Goal: Use online tool/utility: Use online tool/utility

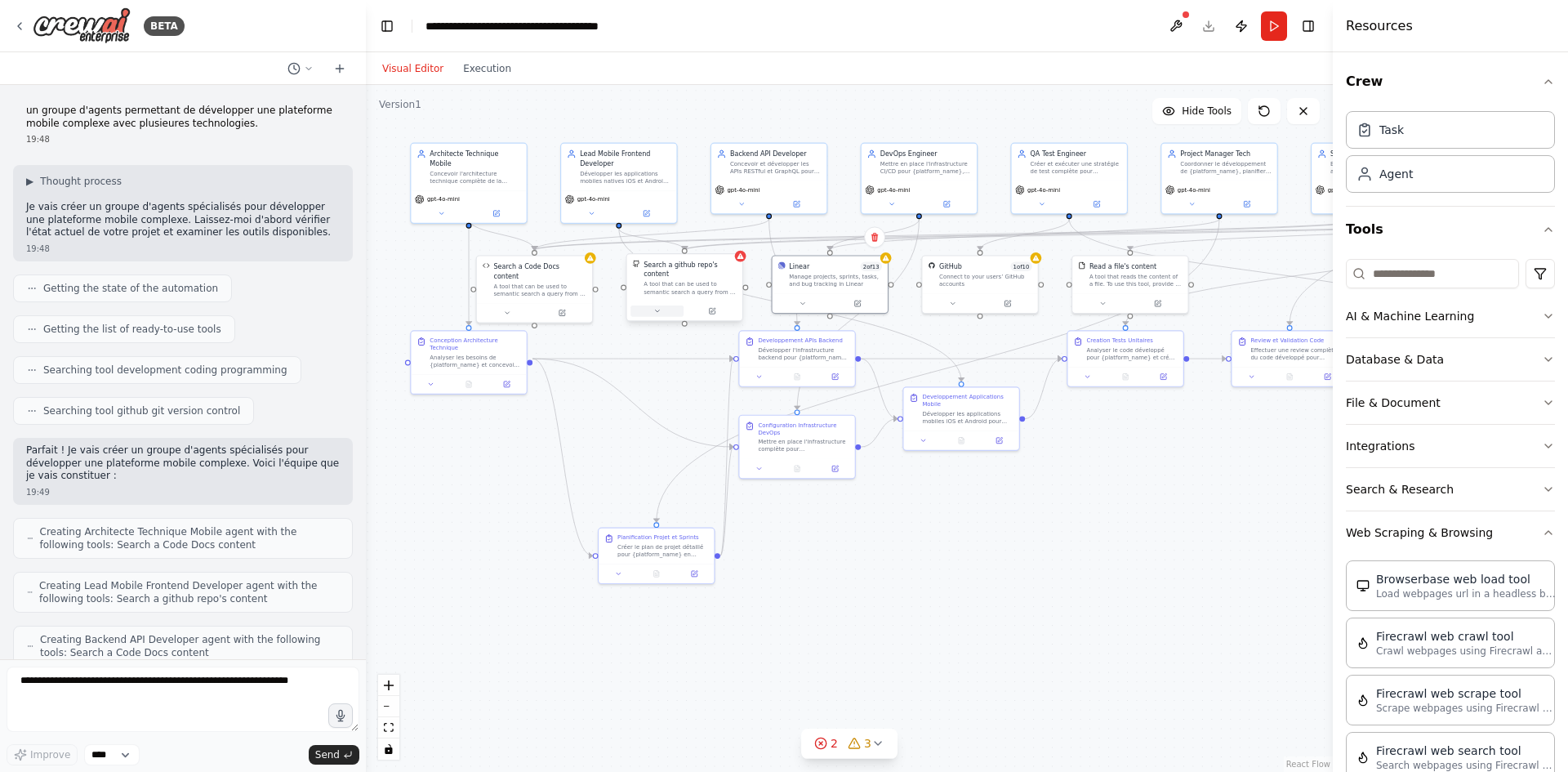
scroll to position [326, 0]
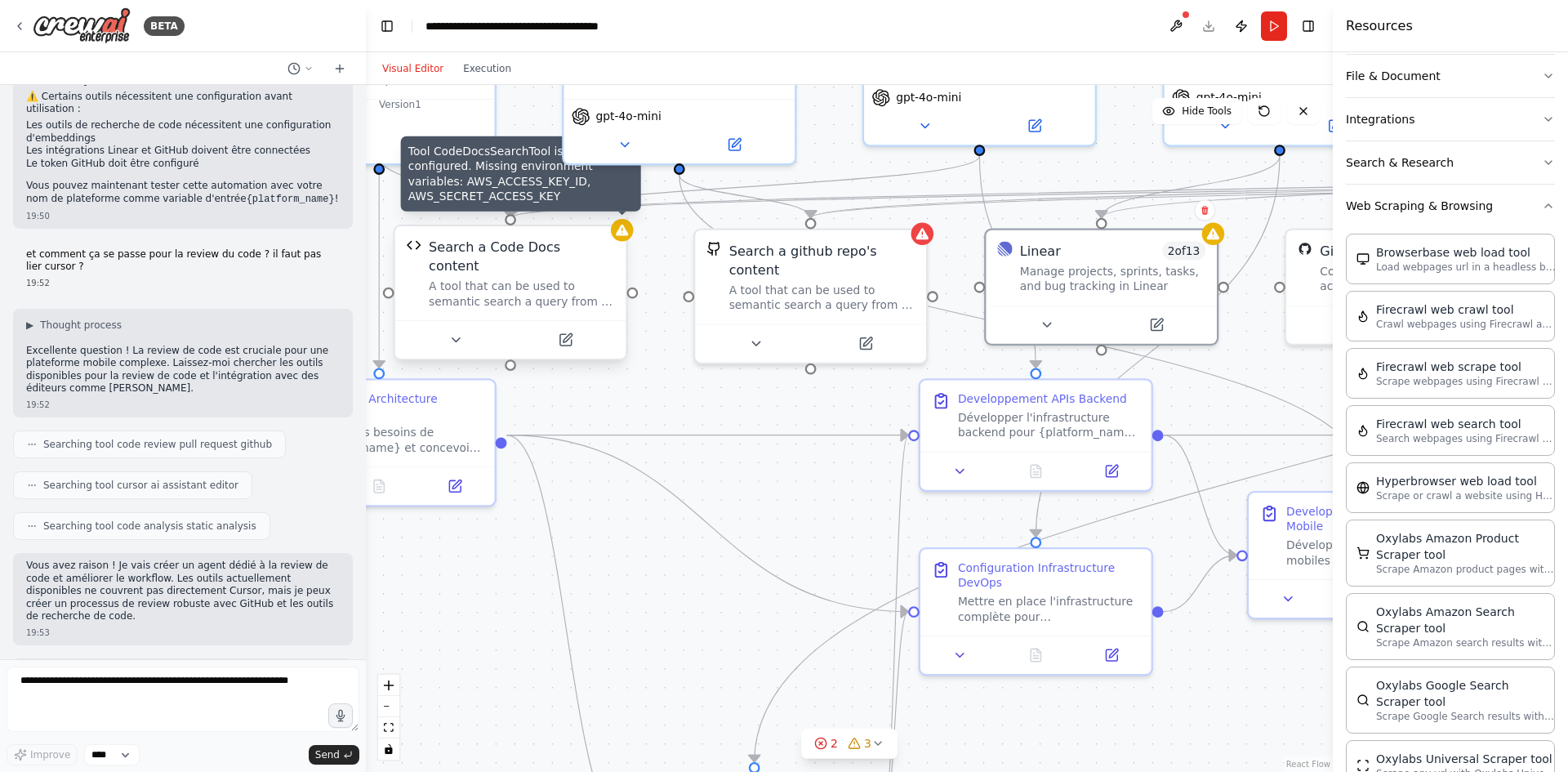
click at [606, 240] on div "Search a Code Docs content" at bounding box center [521, 257] width 185 height 38
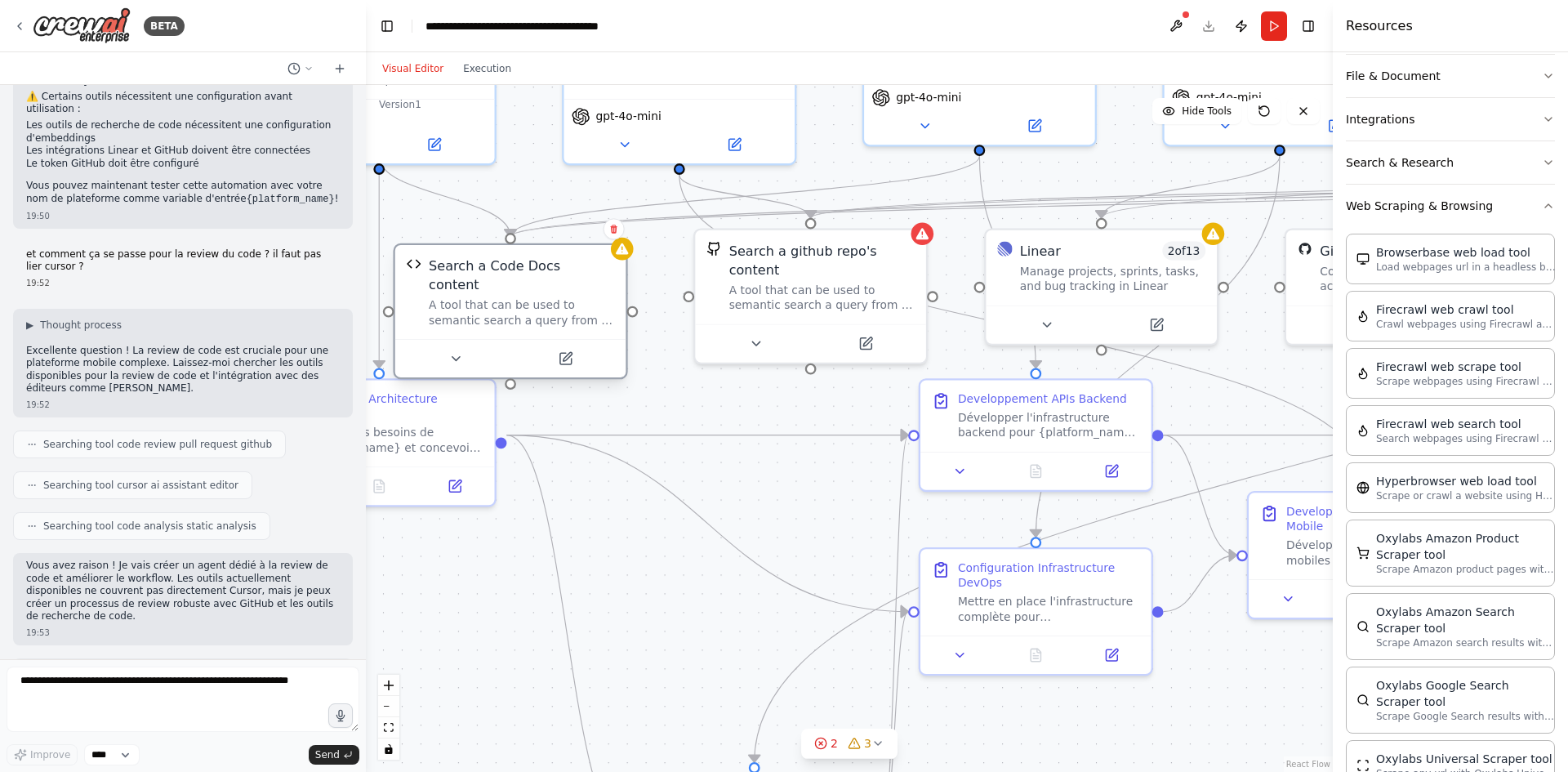
drag, startPoint x: 609, startPoint y: 258, endPoint x: 602, endPoint y: 263, distance: 8.6
click at [611, 267] on div "Search a Code Docs content" at bounding box center [521, 276] width 185 height 38
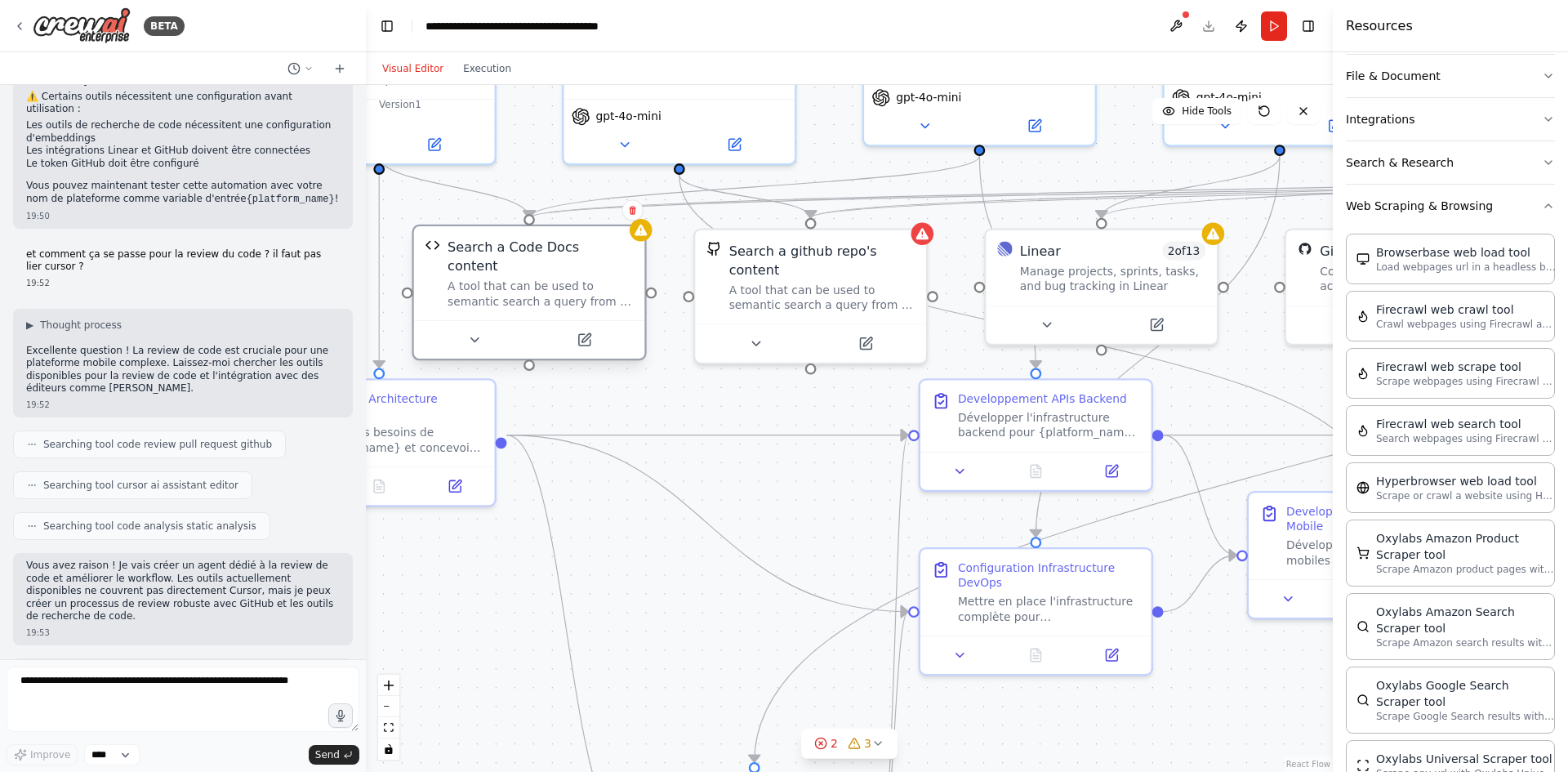
drag, startPoint x: 484, startPoint y: 281, endPoint x: 511, endPoint y: 265, distance: 31.4
click at [511, 279] on div "A tool that can be used to semantic search a query from a Code Docs content." at bounding box center [540, 293] width 185 height 30
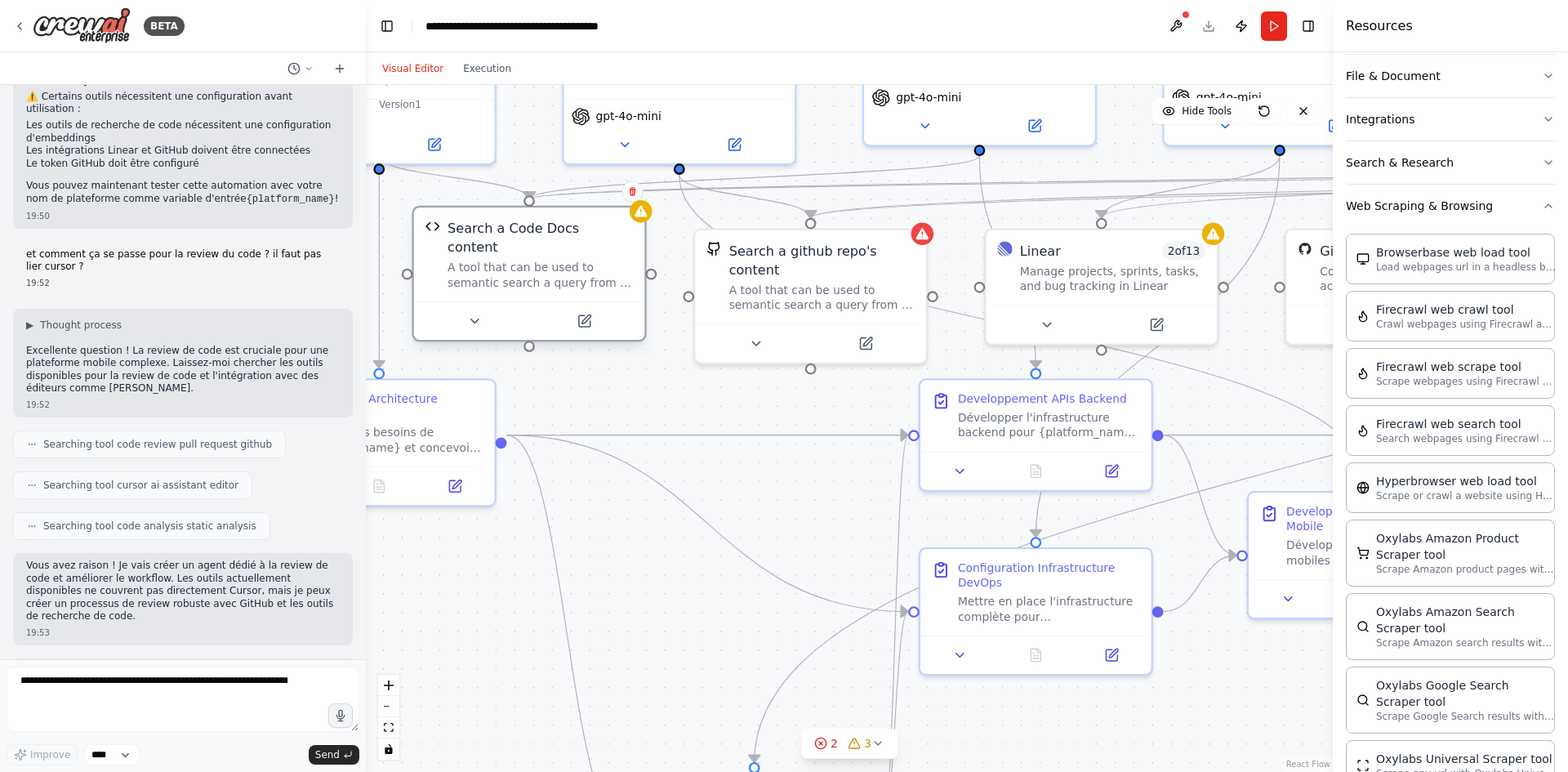
drag, startPoint x: 526, startPoint y: 252, endPoint x: 526, endPoint y: 238, distance: 14.0
click at [526, 238] on div "Search a Code Docs content A tool that can be used to semantic search a query f…" at bounding box center [540, 254] width 185 height 71
drag, startPoint x: 522, startPoint y: 219, endPoint x: 530, endPoint y: 212, distance: 10.6
click at [530, 212] on div "Search a Code Docs content A tool that can be used to semantic search a query f…" at bounding box center [529, 254] width 231 height 94
click at [517, 171] on div ".deletable-edge-delete-btn { width: 20px; height: 20px; border: 0px solid #ffff…" at bounding box center [850, 428] width 967 height 686
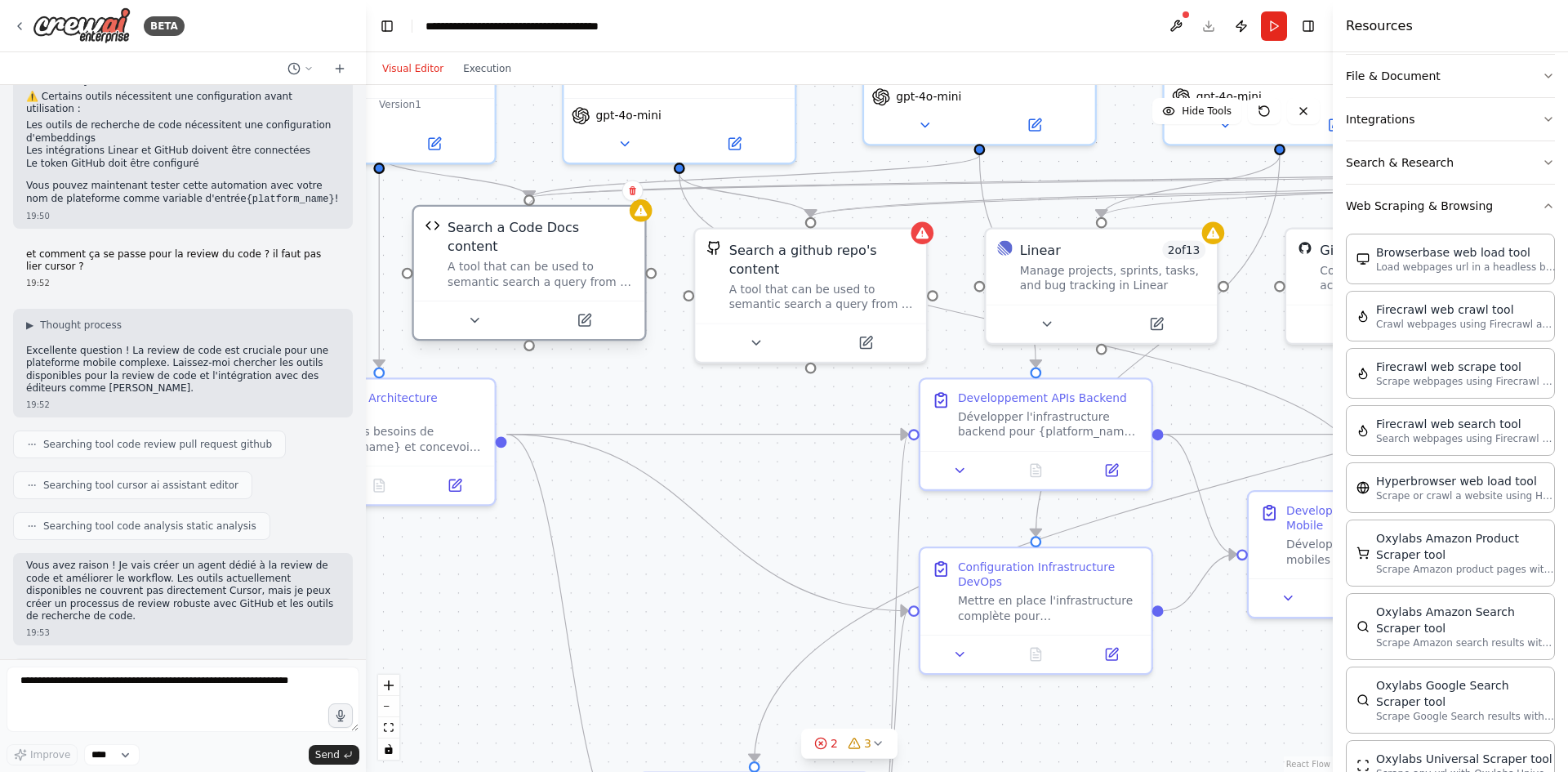
click at [531, 200] on div at bounding box center [528, 199] width 11 height 11
drag, startPoint x: 530, startPoint y: 200, endPoint x: 521, endPoint y: 237, distance: 38.1
click at [526, 258] on div "Search a Code Docs content A tool that can be used to semantic search a query f…" at bounding box center [529, 273] width 235 height 136
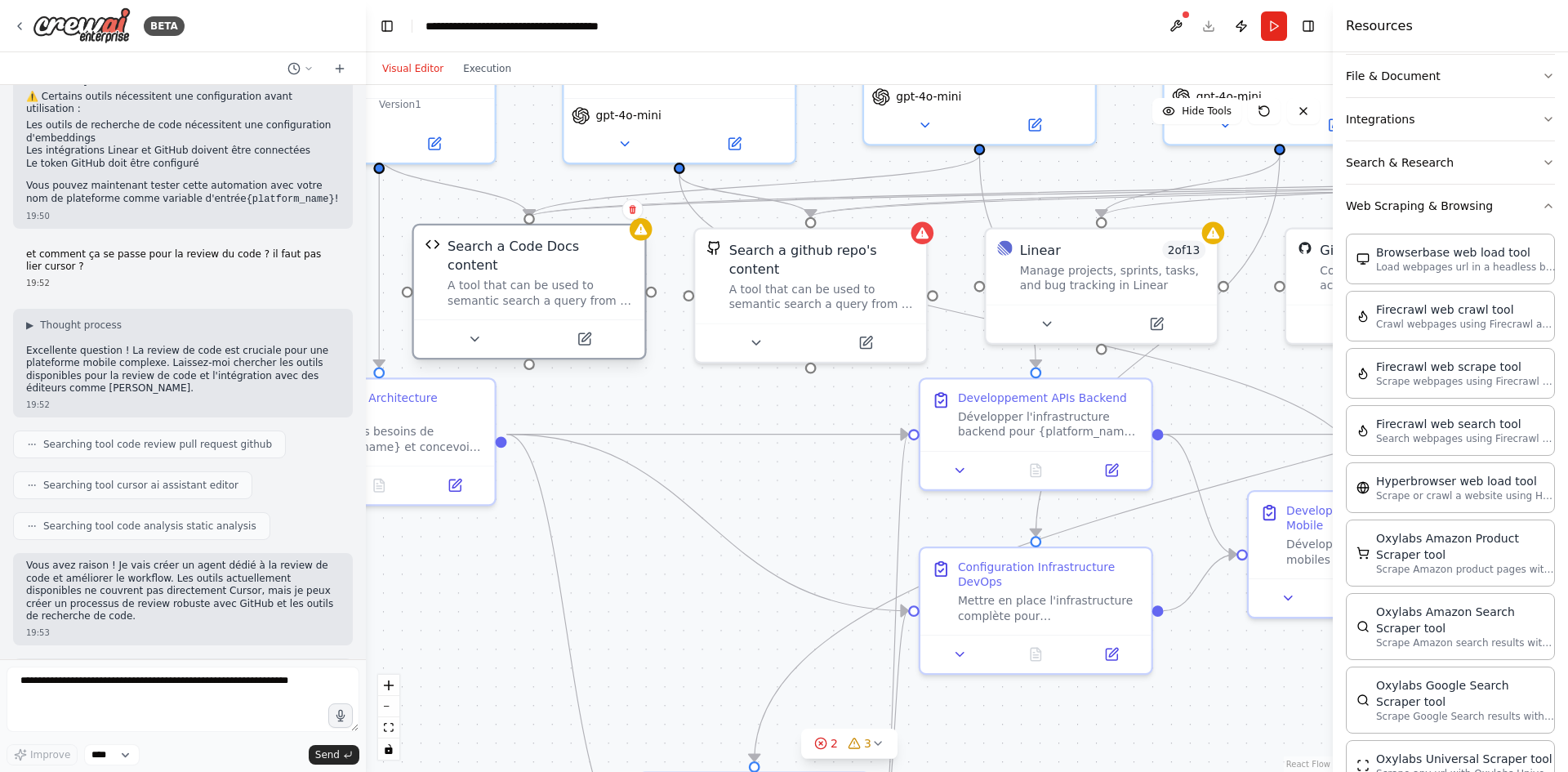
drag, startPoint x: 532, startPoint y: 207, endPoint x: 526, endPoint y: 228, distance: 21.8
click at [533, 230] on div "Search a Code Docs content A tool that can be used to semantic search a query f…" at bounding box center [529, 291] width 235 height 136
click at [526, 216] on div at bounding box center [528, 218] width 11 height 11
drag, startPoint x: 530, startPoint y: 216, endPoint x: 530, endPoint y: 177, distance: 39.0
click at [530, 177] on div ".deletable-edge-delete-btn { width: 20px; height: 20px; border: 0px solid #ffff…" at bounding box center [850, 428] width 967 height 686
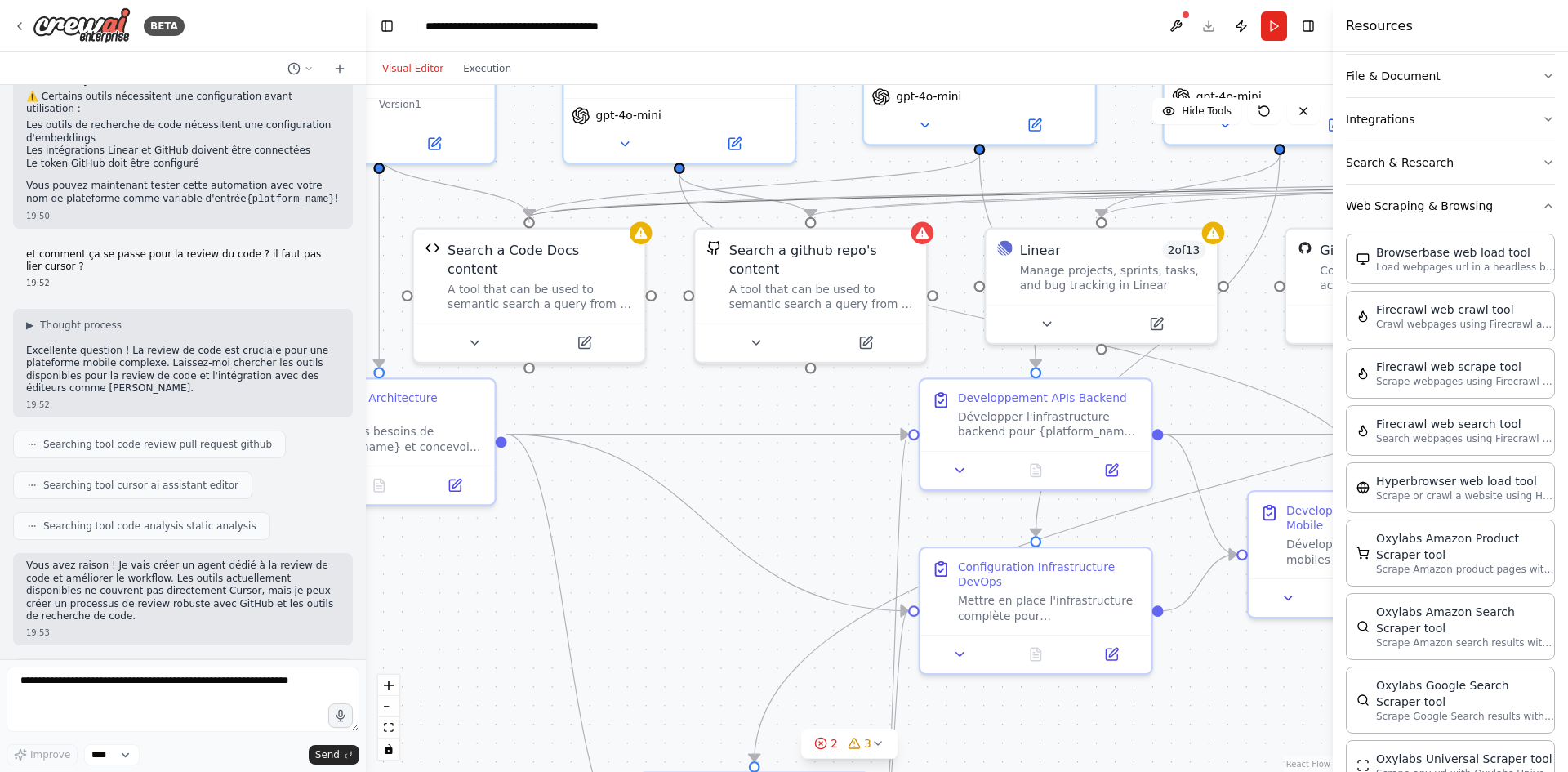
drag, startPoint x: 531, startPoint y: 221, endPoint x: 526, endPoint y: 207, distance: 14.9
click at [526, 207] on div ".deletable-edge-delete-btn { width: 20px; height: 20px; border: 0px solid #ffff…" at bounding box center [723, 302] width 1110 height 789
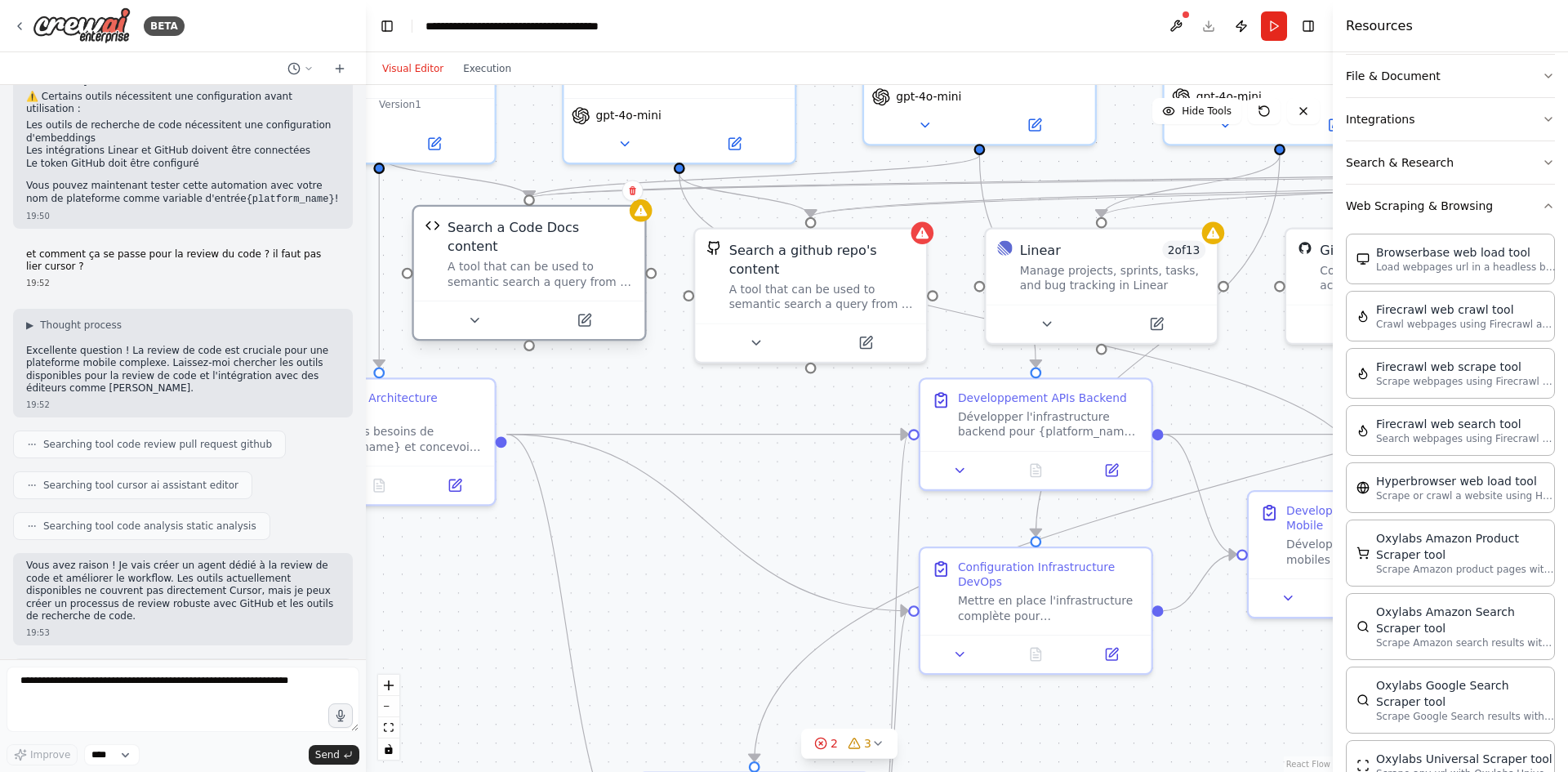
drag, startPoint x: 532, startPoint y: 248, endPoint x: 526, endPoint y: 229, distance: 19.9
click at [526, 229] on div "Search a Code Docs content" at bounding box center [540, 237] width 185 height 38
click at [585, 339] on div ".deletable-edge-delete-btn { width: 20px; height: 20px; border: 0px solid #ffff…" at bounding box center [850, 428] width 967 height 686
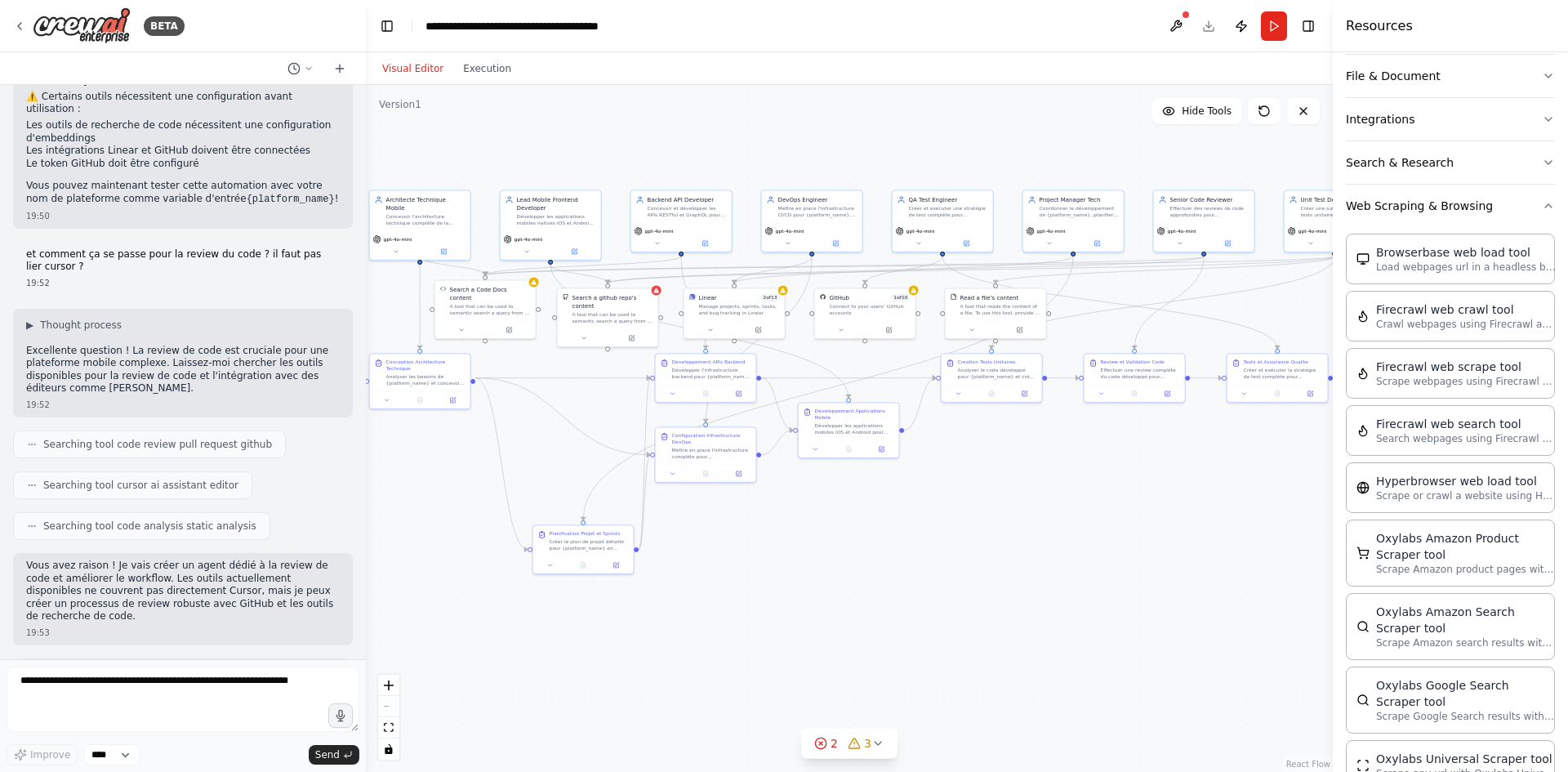
drag, startPoint x: 658, startPoint y: 403, endPoint x: 546, endPoint y: 426, distance: 114.3
click at [548, 426] on div ".deletable-edge-delete-btn { width: 20px; height: 20px; border: 0px solid #ffff…" at bounding box center [850, 428] width 967 height 686
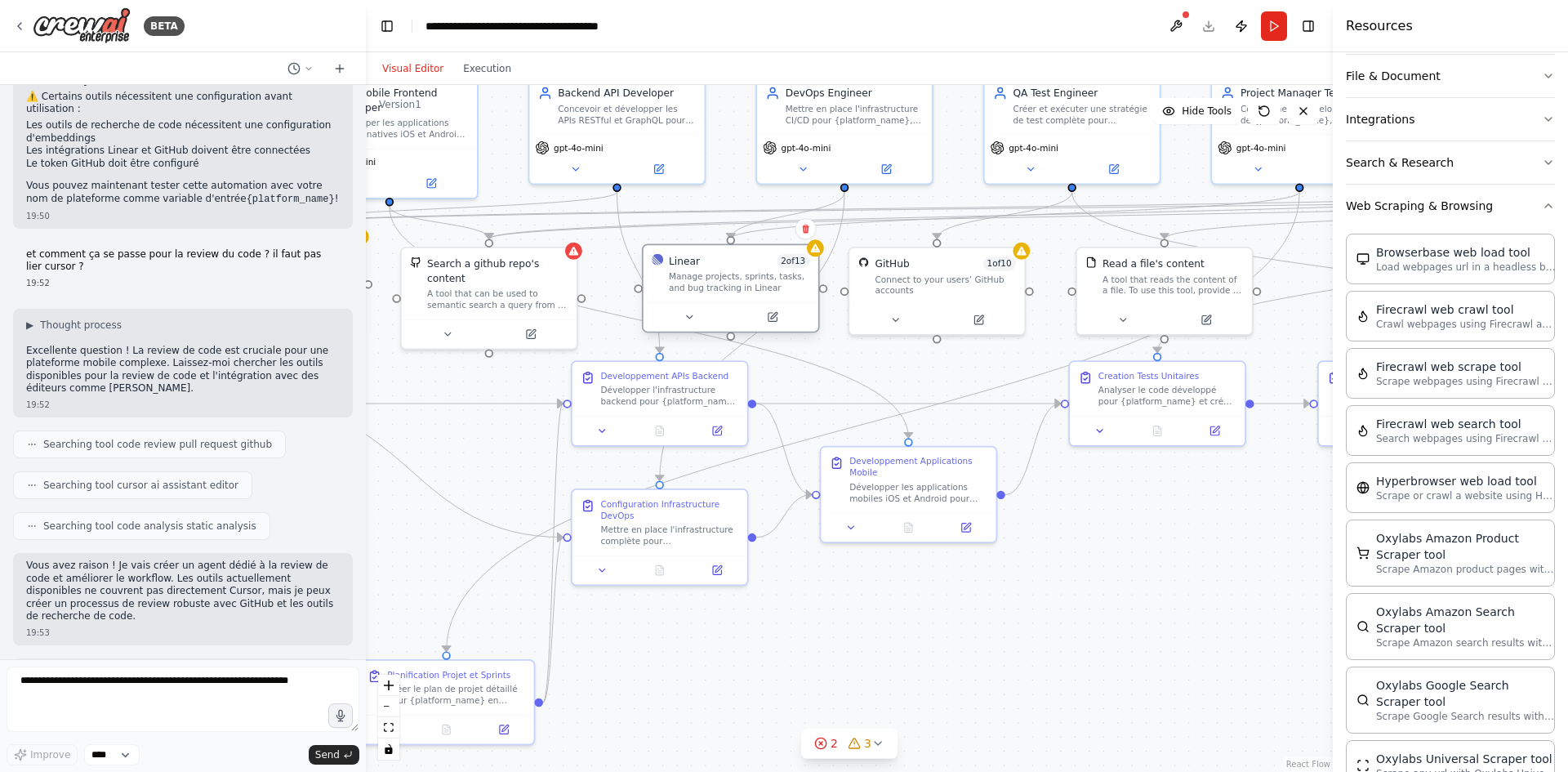
drag, startPoint x: 749, startPoint y: 282, endPoint x: 769, endPoint y: 290, distance: 21.5
click at [769, 290] on div "Manage projects, sprints, tasks, and bug tracking in Linear" at bounding box center [738, 282] width 140 height 23
click at [763, 289] on div "Manage projects, sprints, tasks, and bug tracking in Linear" at bounding box center [738, 282] width 140 height 23
click at [758, 290] on div "Manage projects, sprints, tasks, and bug tracking in Linear" at bounding box center [738, 282] width 140 height 23
click at [751, 289] on div "Manage projects, sprints, tasks, and bug tracking in Linear" at bounding box center [738, 282] width 140 height 23
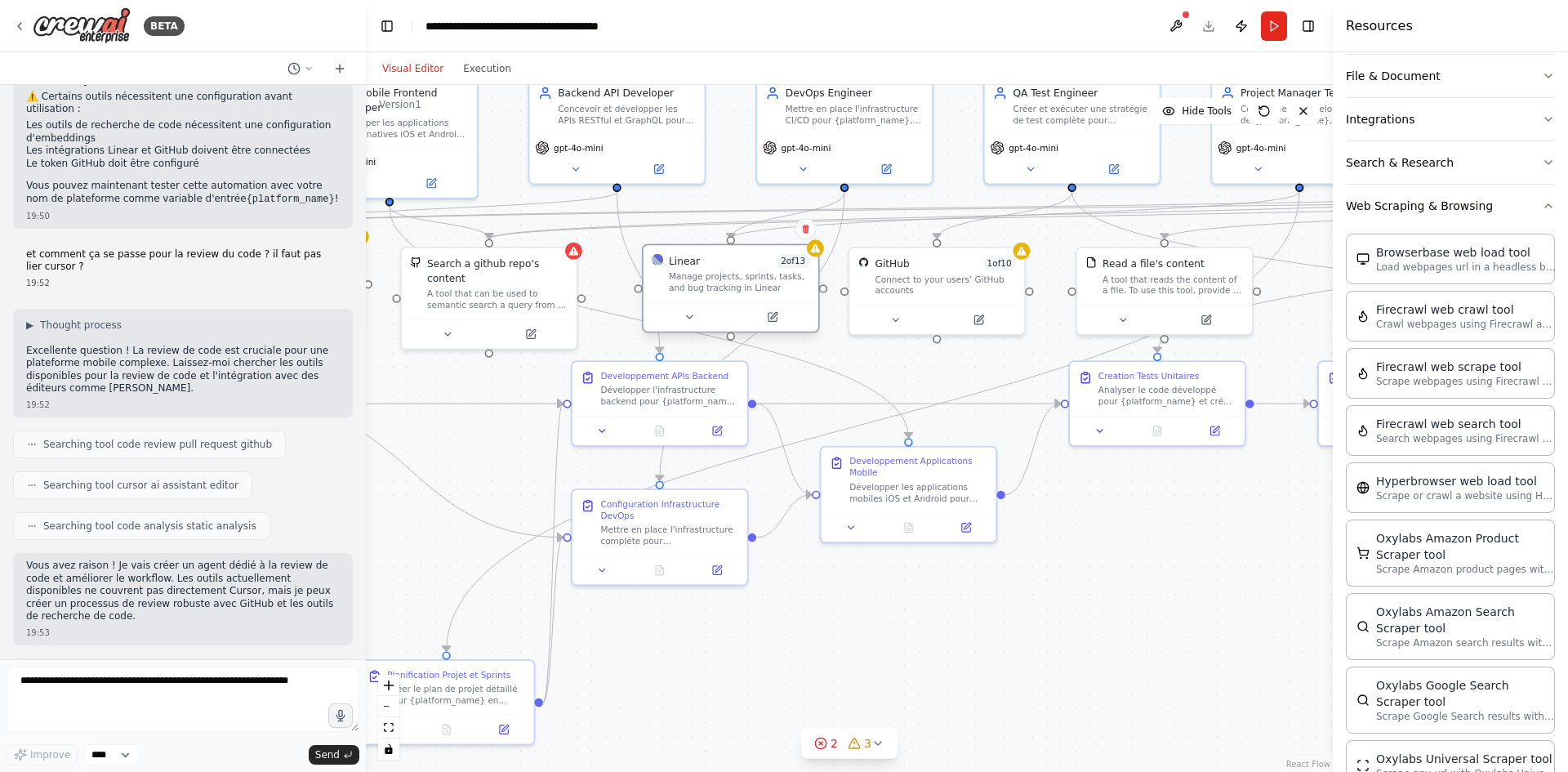
click at [751, 289] on div "Manage projects, sprints, tasks, and bug tracking in Linear" at bounding box center [738, 282] width 140 height 23
drag, startPoint x: 744, startPoint y: 283, endPoint x: 729, endPoint y: 289, distance: 16.2
click at [729, 289] on div "Manage projects, sprints, tasks, and bug tracking in Linear" at bounding box center [724, 282] width 140 height 23
drag, startPoint x: 752, startPoint y: 276, endPoint x: 743, endPoint y: 267, distance: 12.7
click at [743, 267] on div "Manage projects, sprints, tasks, and bug tracking in Linear" at bounding box center [709, 268] width 140 height 23
